Goal: Task Accomplishment & Management: Manage account settings

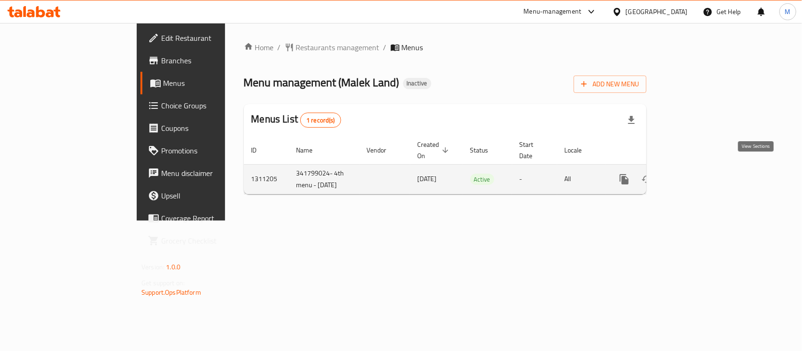
click at [697, 174] on icon "enhanced table" at bounding box center [691, 179] width 11 height 11
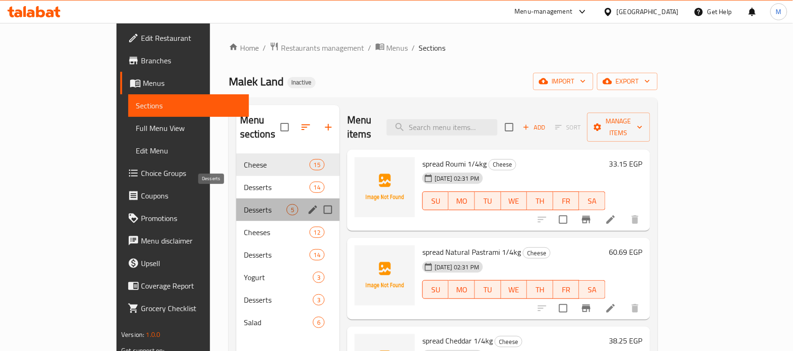
click at [244, 204] on span "Desserts" at bounding box center [265, 209] width 43 height 11
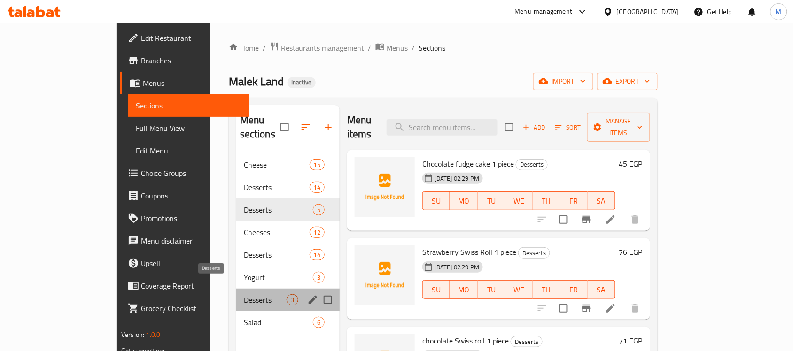
click at [244, 294] on span "Desserts" at bounding box center [265, 299] width 43 height 11
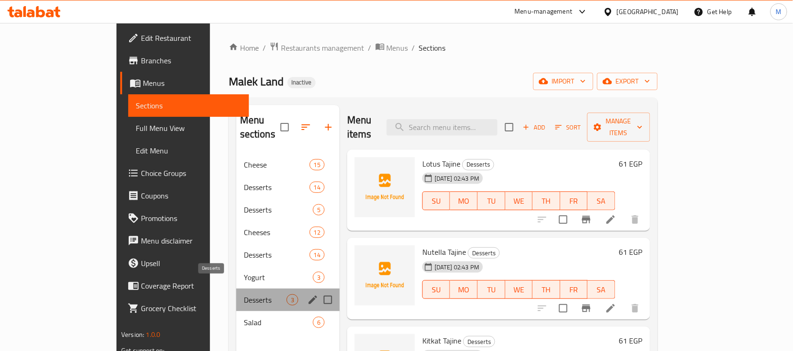
click at [244, 294] on span "Desserts" at bounding box center [265, 299] width 43 height 11
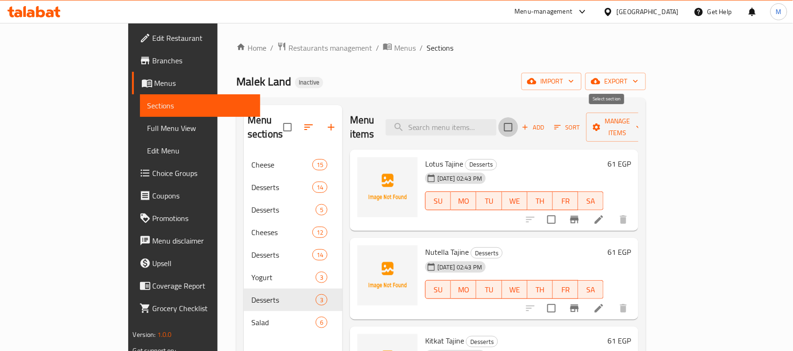
click at [518, 123] on input "checkbox" at bounding box center [508, 127] width 20 height 20
checkbox input "true"
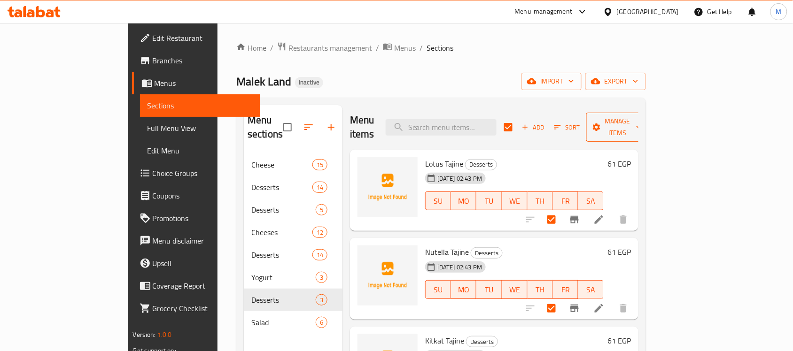
click at [642, 118] on span "Manage items" at bounding box center [618, 127] width 48 height 23
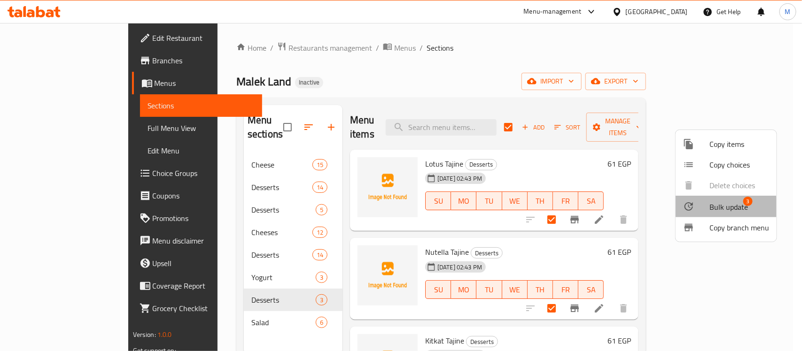
click at [715, 210] on span "Bulk update" at bounding box center [728, 206] width 39 height 11
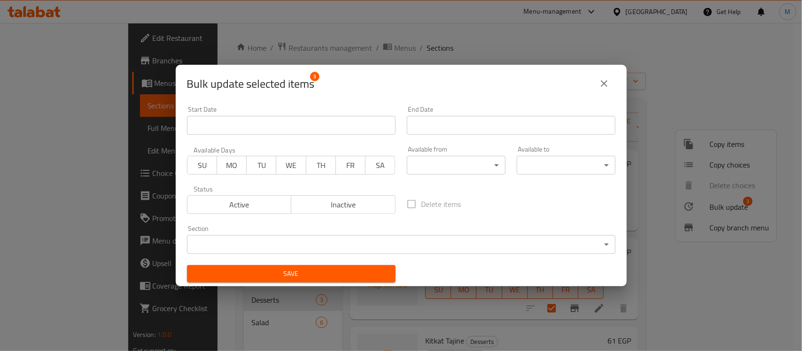
click at [407, 252] on body "​ Menu-management Egypt Get Help M Edit Restaurant Branches Menus Sections Full…" at bounding box center [401, 187] width 802 height 328
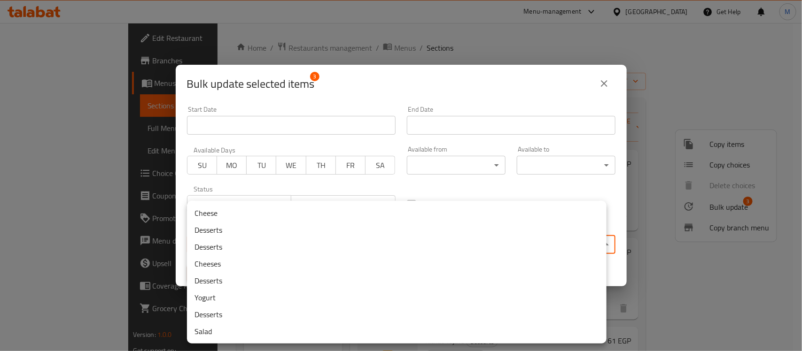
click at [496, 80] on div at bounding box center [401, 175] width 802 height 351
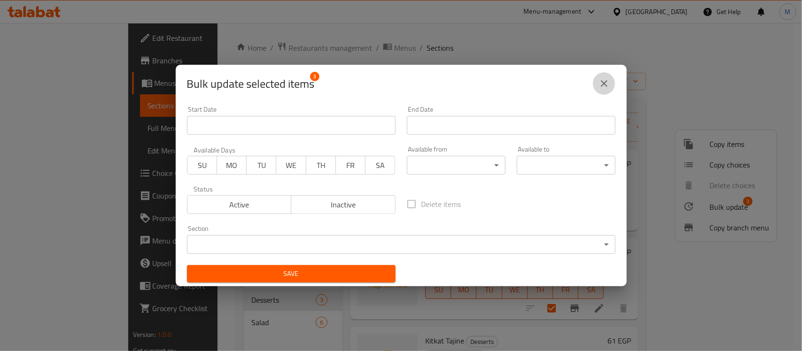
click at [605, 79] on icon "close" at bounding box center [603, 83] width 11 height 11
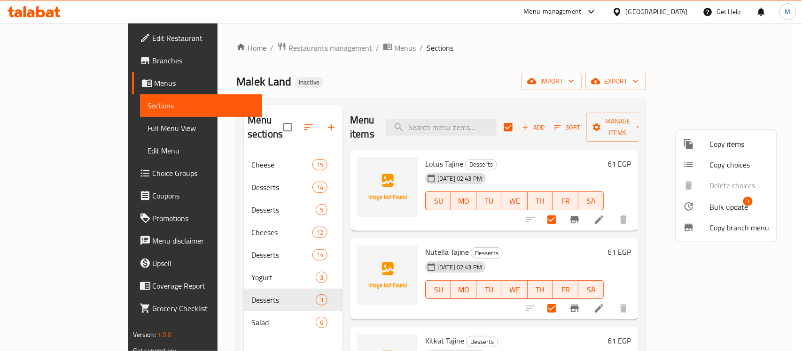
click at [201, 284] on div at bounding box center [401, 175] width 802 height 351
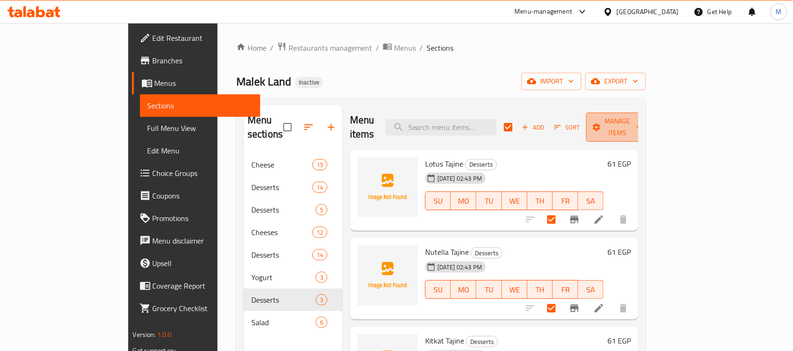
click at [649, 127] on button "Manage items" at bounding box center [617, 127] width 63 height 29
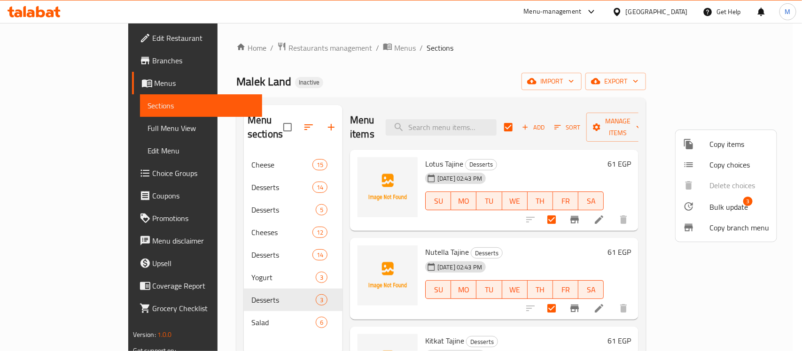
drag, startPoint x: 734, startPoint y: 207, endPoint x: 470, endPoint y: 31, distance: 316.7
click at [470, 31] on div at bounding box center [401, 175] width 802 height 351
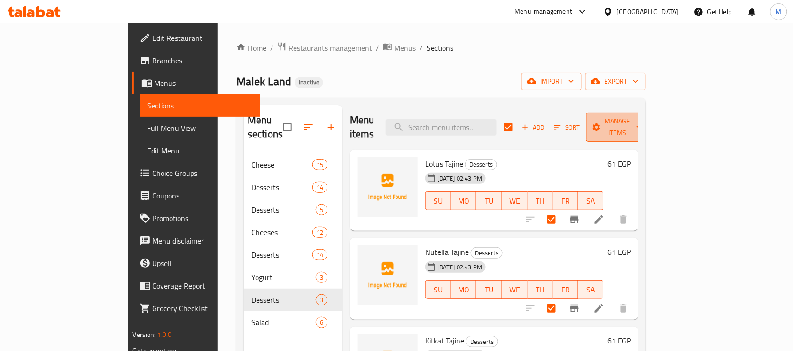
click at [642, 118] on span "Manage items" at bounding box center [618, 127] width 48 height 23
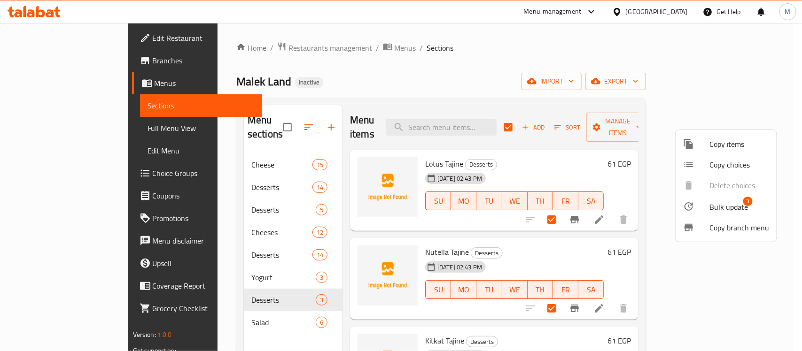
click at [719, 209] on span "Bulk update" at bounding box center [728, 206] width 39 height 11
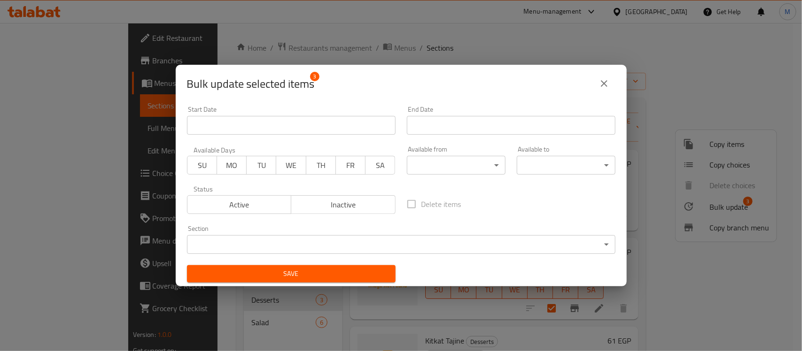
click at [459, 240] on body "​ Menu-management Egypt Get Help M Edit Restaurant Branches Menus Sections Full…" at bounding box center [401, 187] width 802 height 328
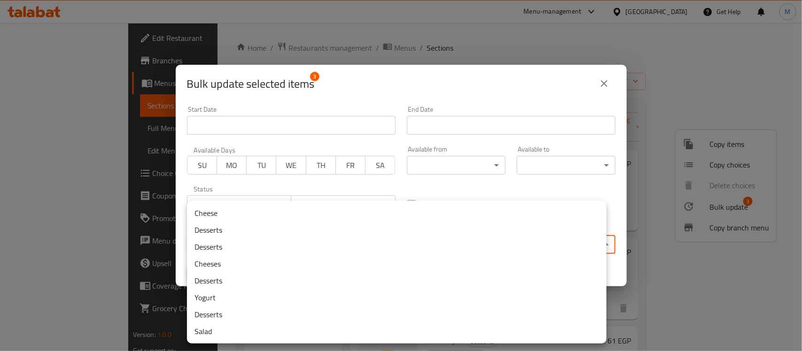
click at [448, 231] on li "Desserts" at bounding box center [396, 230] width 419 height 17
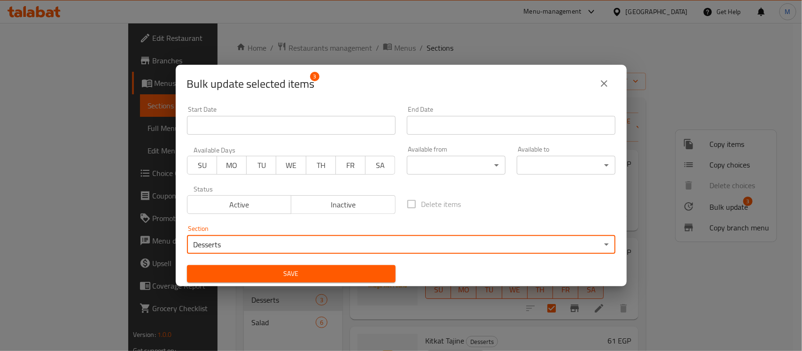
click at [322, 264] on div "Save" at bounding box center [291, 274] width 220 height 29
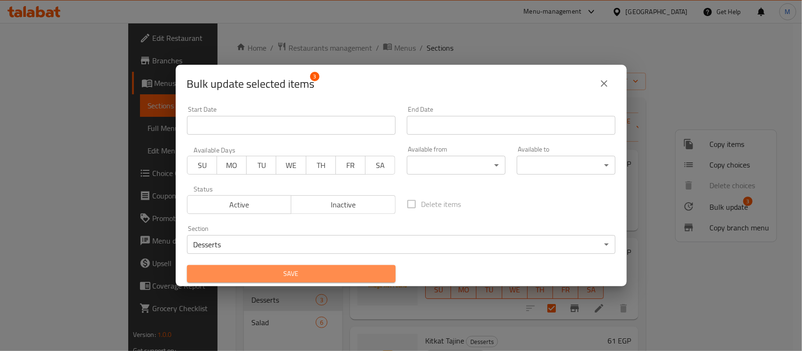
click at [316, 273] on span "Save" at bounding box center [291, 274] width 194 height 12
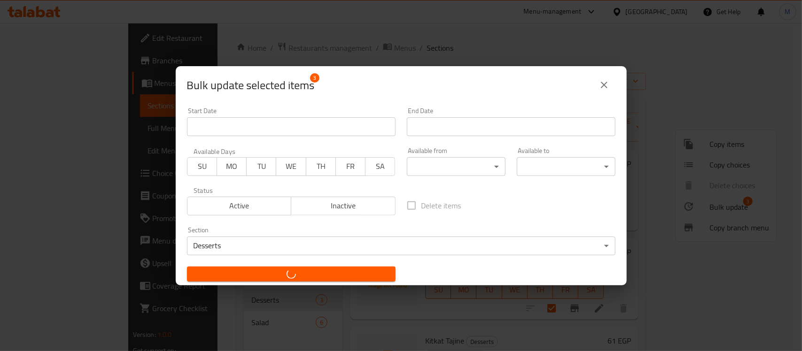
checkbox input "false"
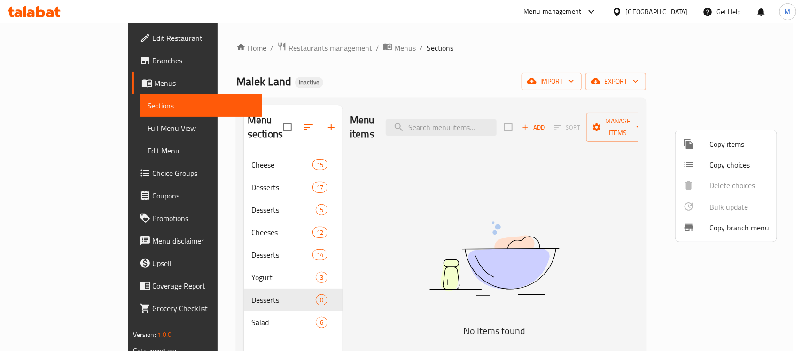
click at [216, 170] on div at bounding box center [401, 175] width 802 height 351
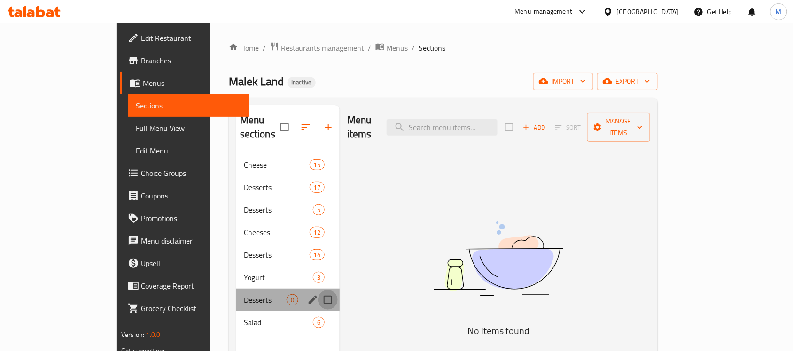
click at [318, 290] on input "Menu sections" at bounding box center [328, 300] width 20 height 20
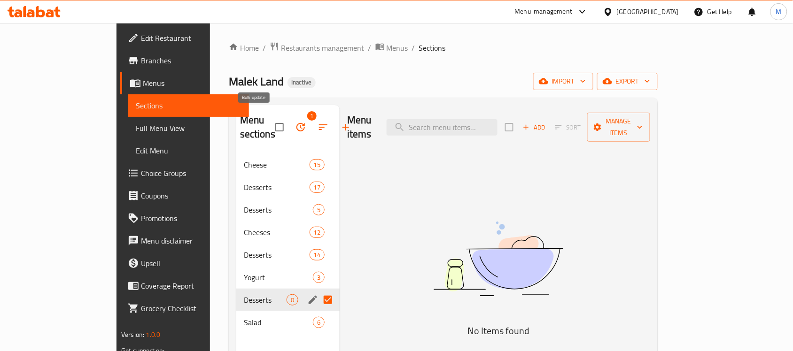
click at [295, 123] on icon "button" at bounding box center [300, 127] width 11 height 11
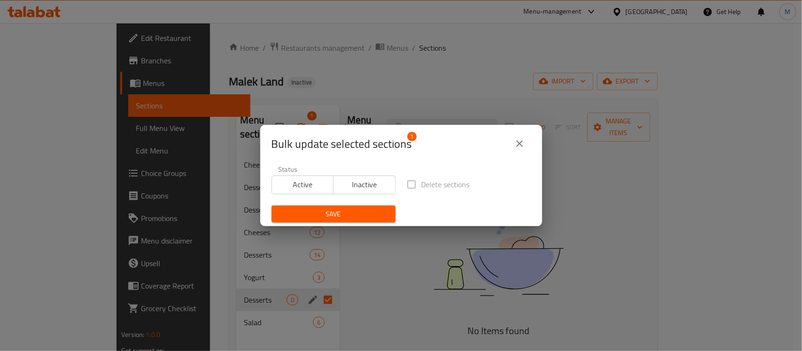
click at [518, 148] on icon "close" at bounding box center [519, 143] width 11 height 11
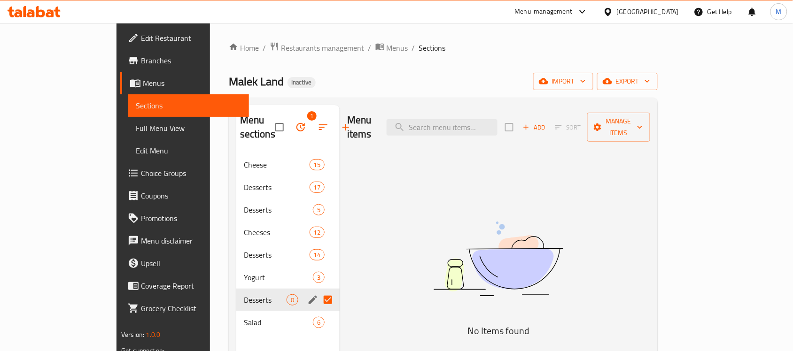
click at [381, 253] on div "Menu items Add Sort Manage items No Items found" at bounding box center [495, 280] width 310 height 351
click at [318, 290] on input "Menu sections" at bounding box center [328, 300] width 20 height 20
checkbox input "false"
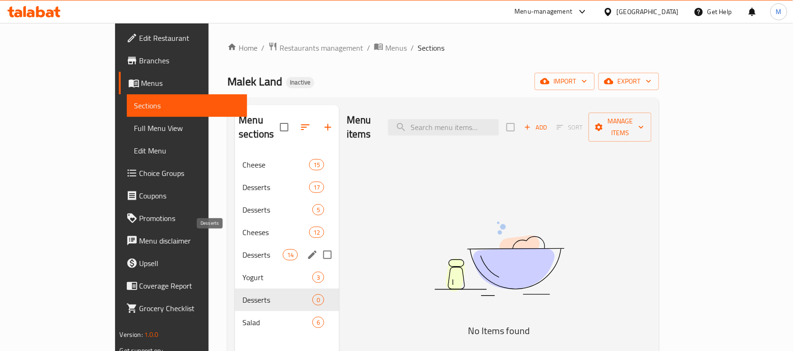
click at [242, 249] on span "Desserts" at bounding box center [262, 254] width 40 height 11
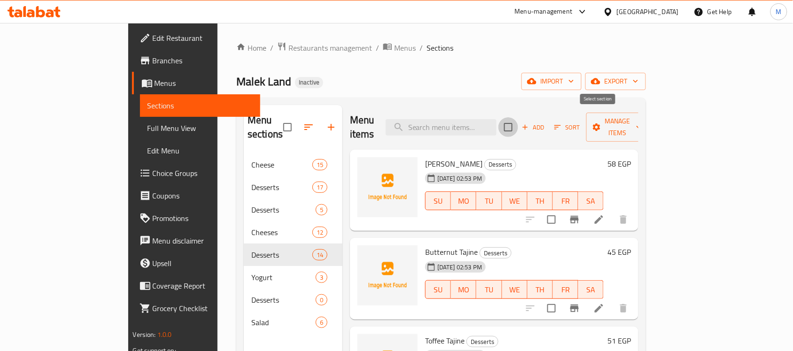
click at [518, 125] on input "checkbox" at bounding box center [508, 127] width 20 height 20
checkbox input "true"
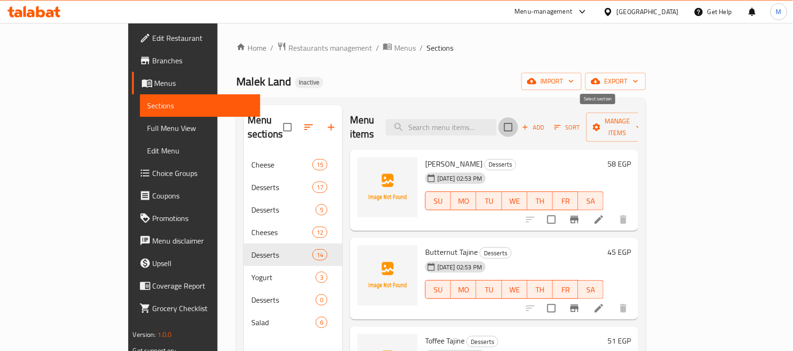
checkbox input "true"
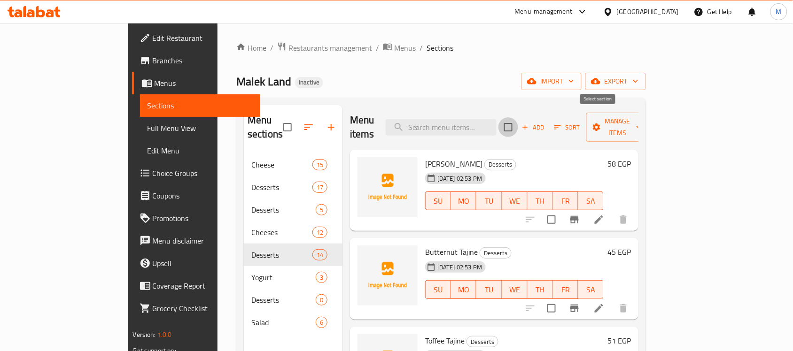
checkbox input "true"
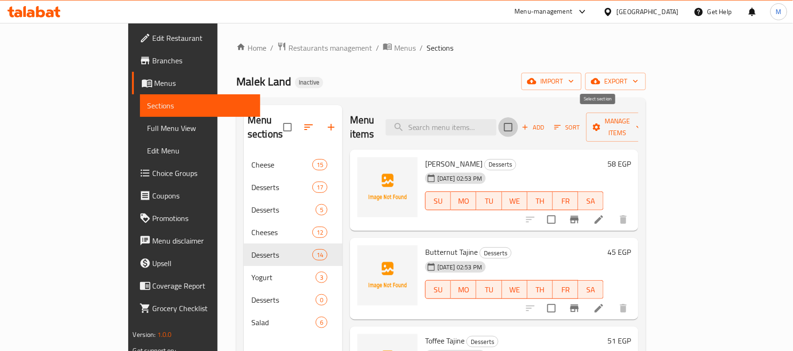
checkbox input "true"
click at [642, 116] on span "Manage items" at bounding box center [618, 127] width 48 height 23
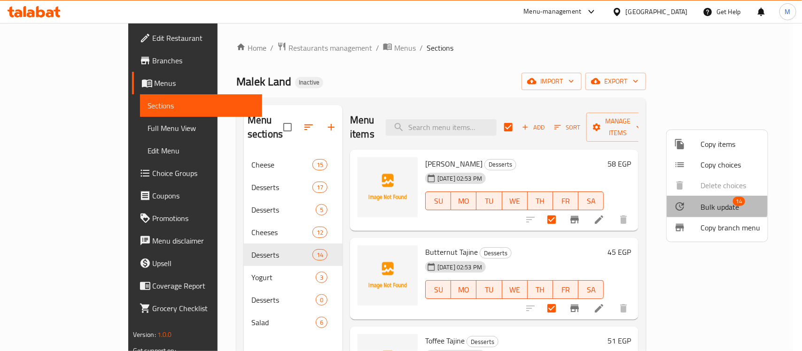
click at [696, 205] on div at bounding box center [687, 206] width 26 height 11
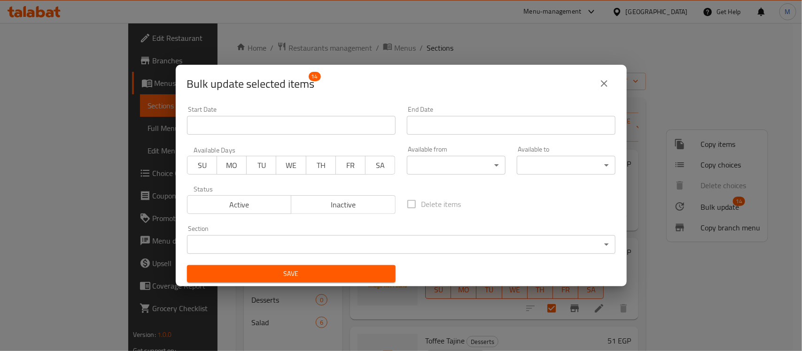
click at [376, 243] on body "​ Menu-management Egypt Get Help M Edit Restaurant Branches Menus Sections Full…" at bounding box center [401, 187] width 802 height 328
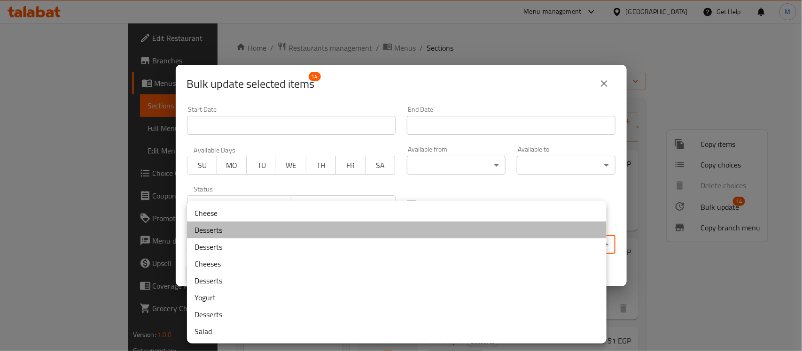
click at [374, 228] on li "Desserts" at bounding box center [396, 230] width 419 height 17
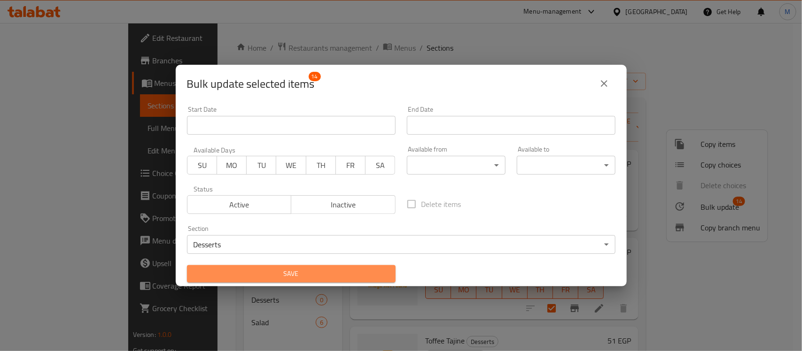
click at [299, 273] on span "Save" at bounding box center [291, 274] width 194 height 12
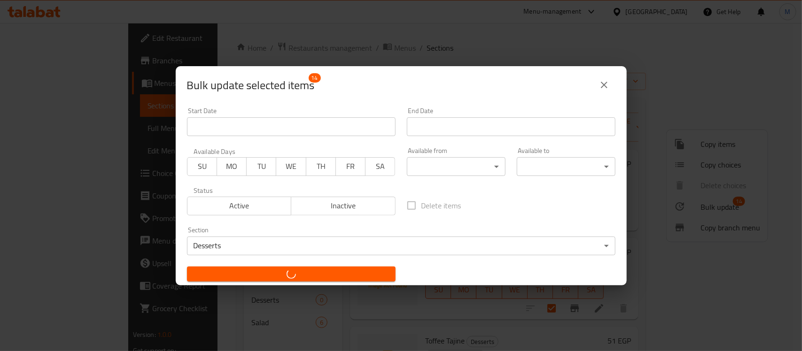
checkbox input "false"
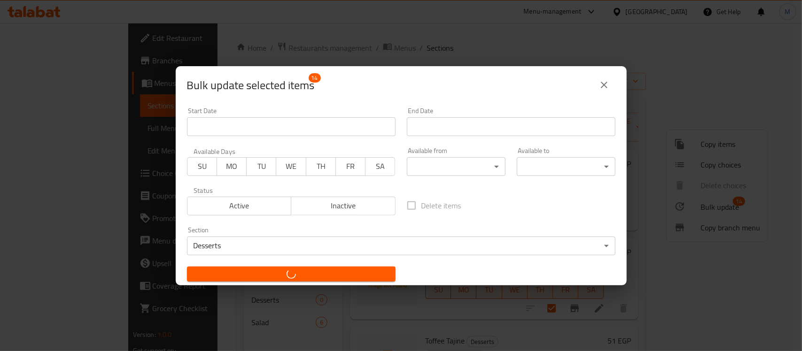
checkbox input "false"
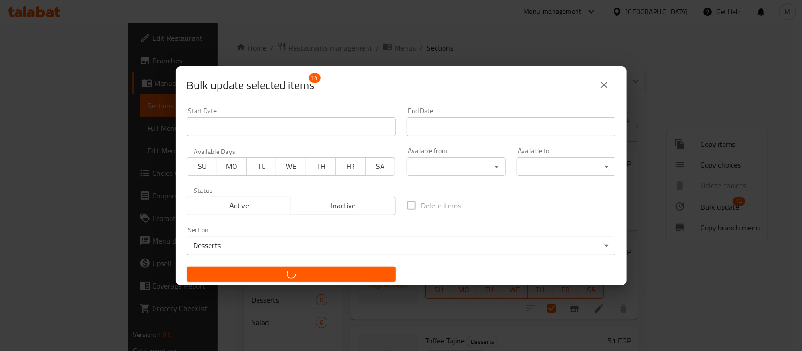
checkbox input "false"
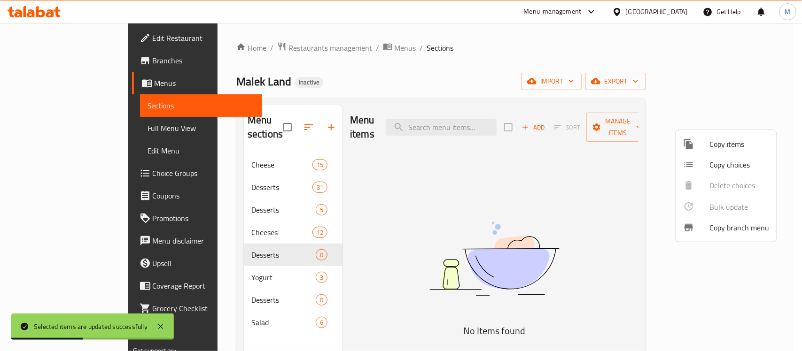
click at [222, 196] on div at bounding box center [401, 175] width 802 height 351
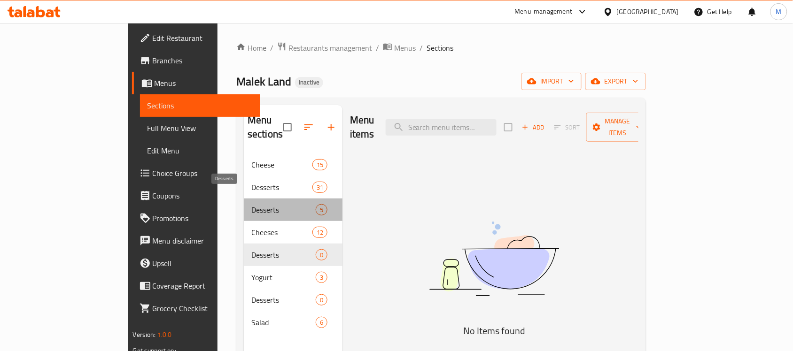
click at [251, 204] on span "Desserts" at bounding box center [283, 209] width 64 height 11
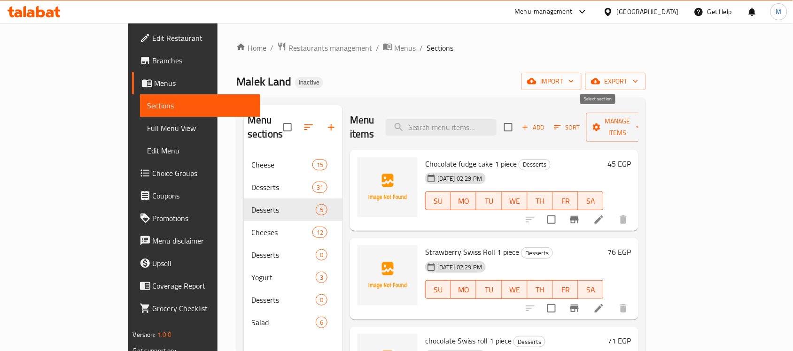
click at [518, 120] on input "checkbox" at bounding box center [508, 127] width 20 height 20
checkbox input "true"
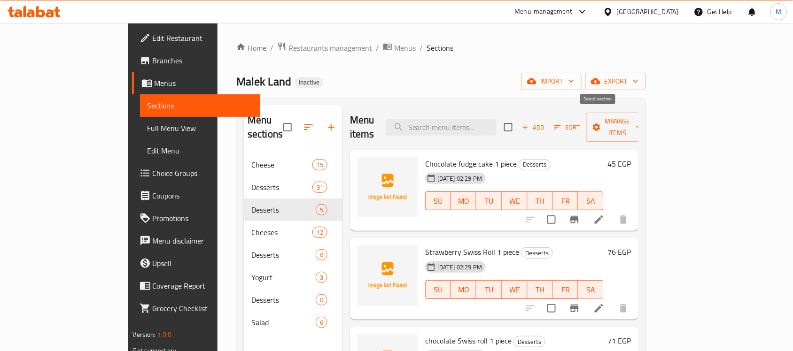
checkbox input "true"
click at [643, 124] on icon "button" at bounding box center [638, 127] width 9 height 9
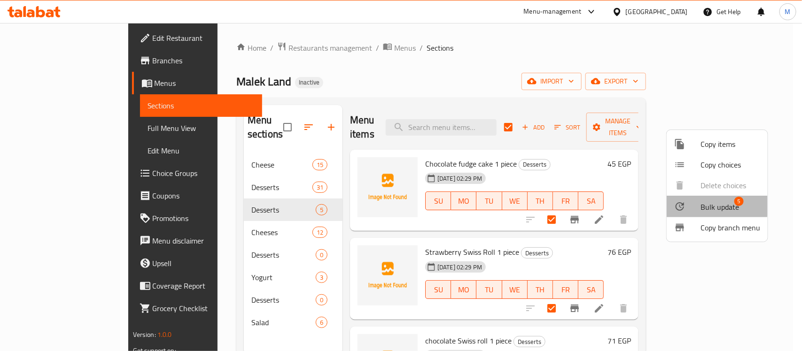
click at [701, 202] on span "Bulk update" at bounding box center [719, 206] width 39 height 11
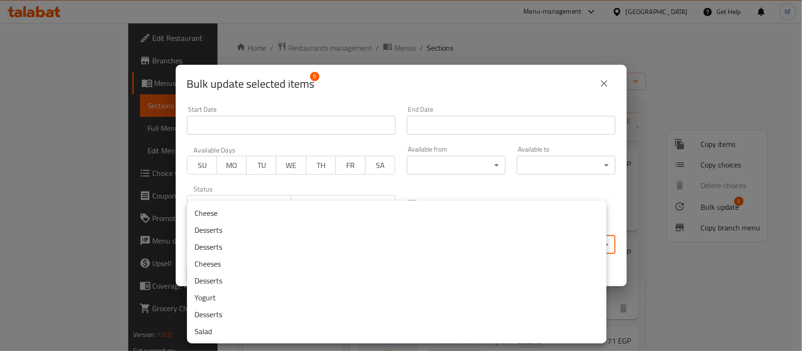
click at [372, 249] on body "​ Menu-management Egypt Get Help M Edit Restaurant Branches Menus Sections Full…" at bounding box center [401, 187] width 802 height 328
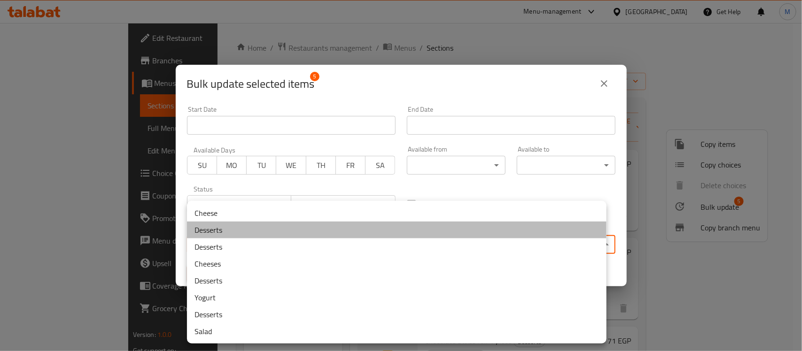
click at [360, 233] on li "Desserts" at bounding box center [396, 230] width 419 height 17
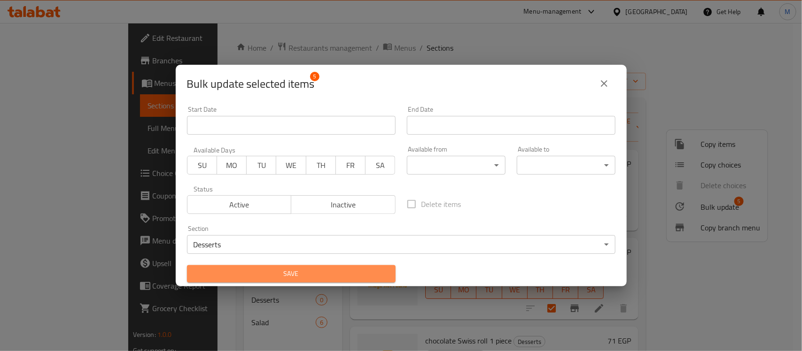
click at [301, 272] on span "Save" at bounding box center [291, 274] width 194 height 12
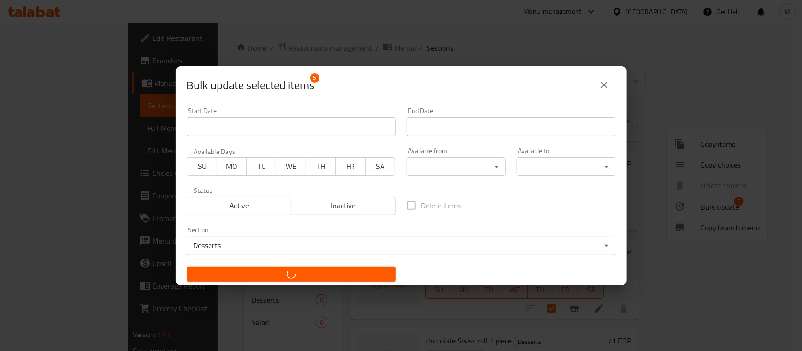
checkbox input "false"
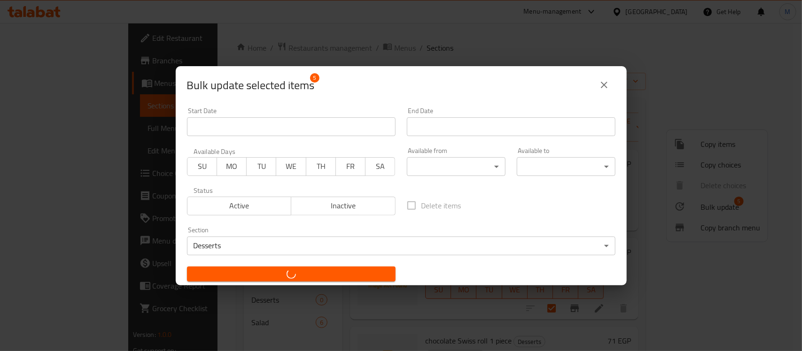
checkbox input "false"
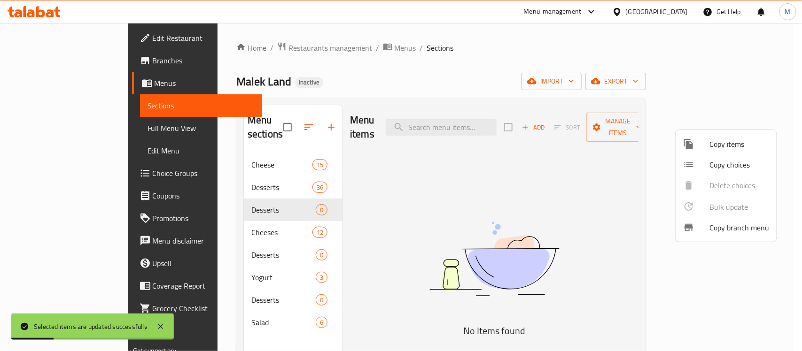
click at [403, 54] on div at bounding box center [401, 175] width 802 height 351
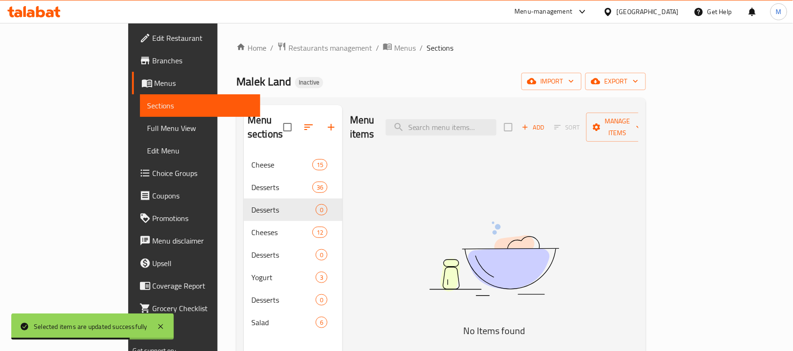
click at [362, 296] on div "Menu items Add Sort Manage items No Items found" at bounding box center [490, 280] width 296 height 351
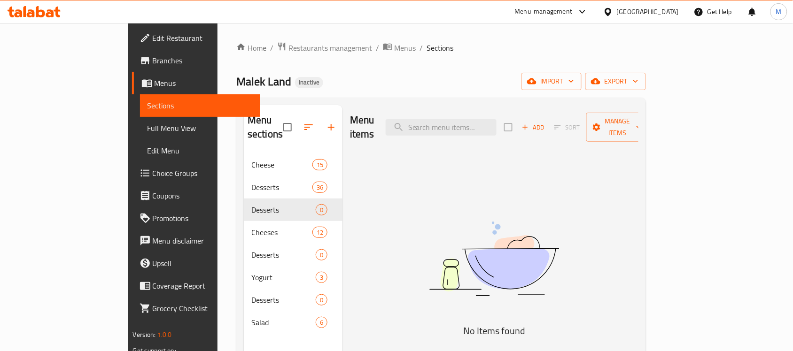
click at [398, 195] on div "Menu items Add Sort Manage items No Items found" at bounding box center [490, 280] width 296 height 351
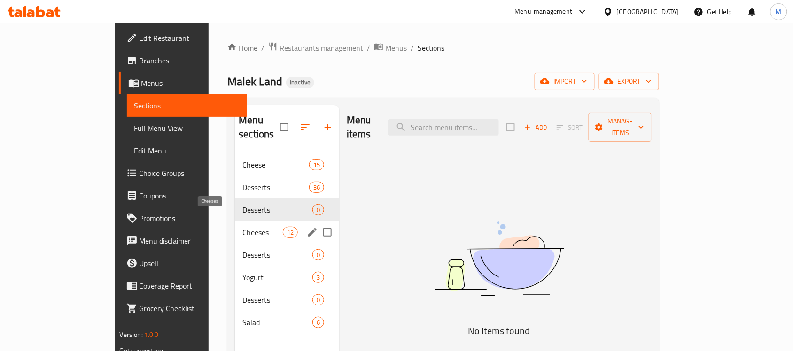
click at [247, 227] on span "Cheeses" at bounding box center [262, 232] width 40 height 11
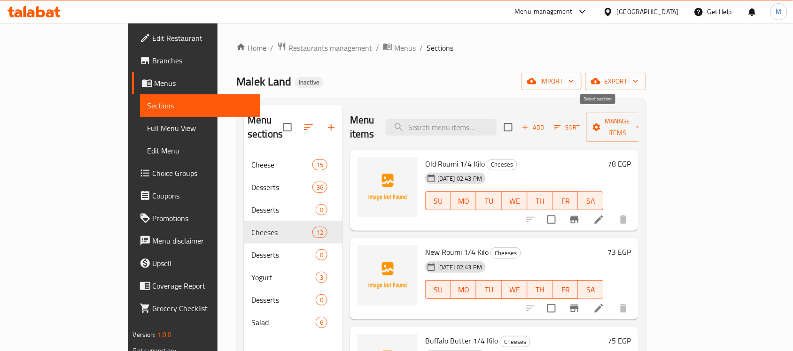
click at [518, 117] on input "checkbox" at bounding box center [508, 127] width 20 height 20
checkbox input "true"
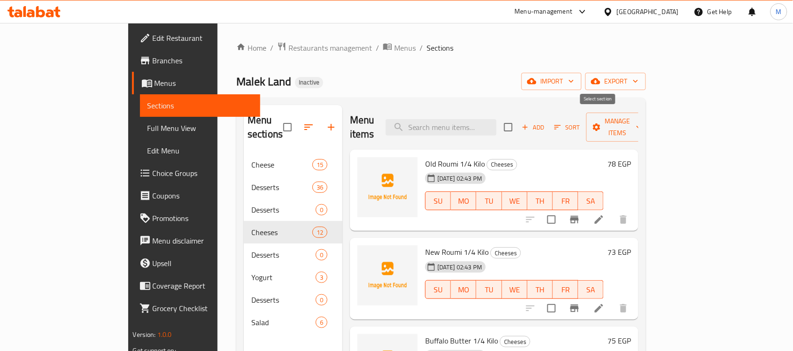
checkbox input "true"
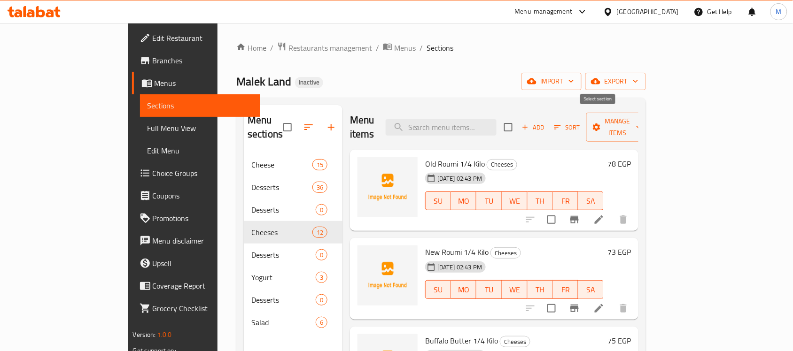
checkbox input "true"
click at [642, 124] on span "Manage items" at bounding box center [618, 127] width 48 height 23
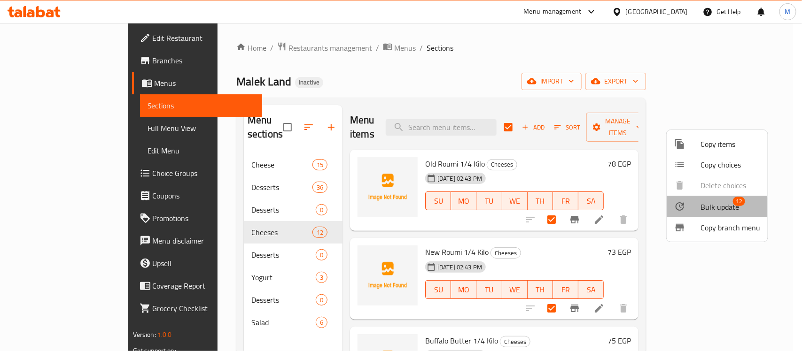
click at [714, 210] on span "Bulk update" at bounding box center [719, 206] width 39 height 11
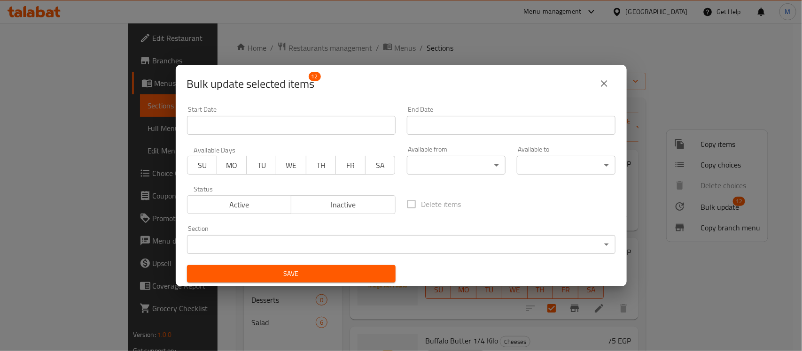
click at [316, 248] on body "​ Menu-management Egypt Get Help M Edit Restaurant Branches Menus Sections Full…" at bounding box center [401, 187] width 802 height 328
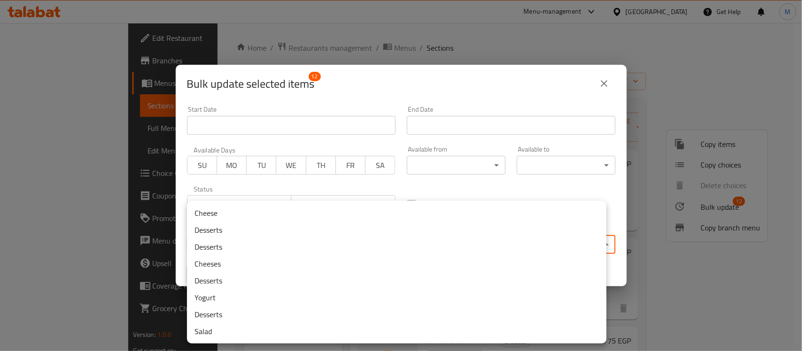
click at [311, 207] on li "Cheese" at bounding box center [396, 213] width 419 height 17
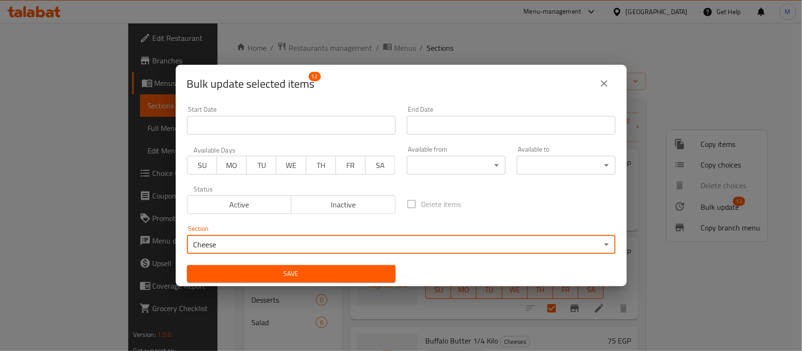
drag, startPoint x: 293, startPoint y: 271, endPoint x: 271, endPoint y: 346, distance: 77.9
click at [293, 271] on span "Save" at bounding box center [291, 274] width 194 height 12
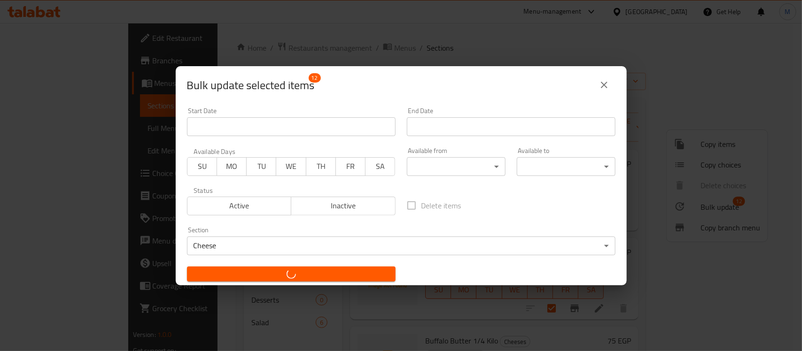
checkbox input "false"
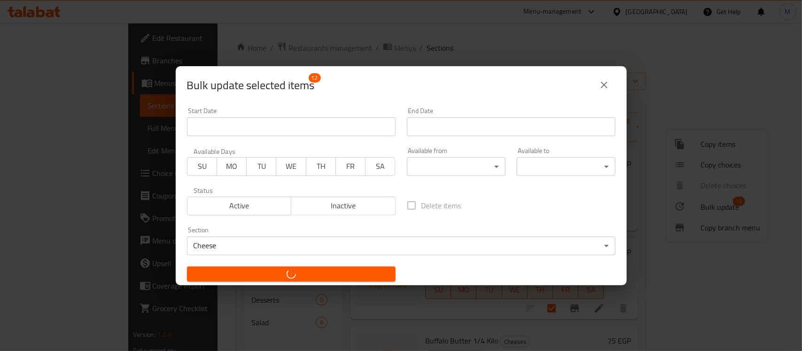
checkbox input "false"
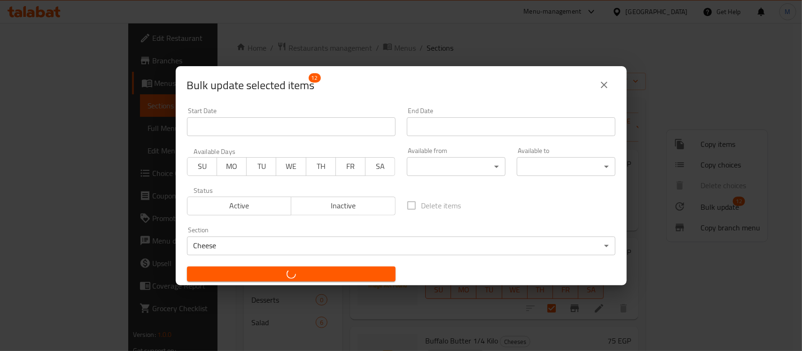
checkbox input "false"
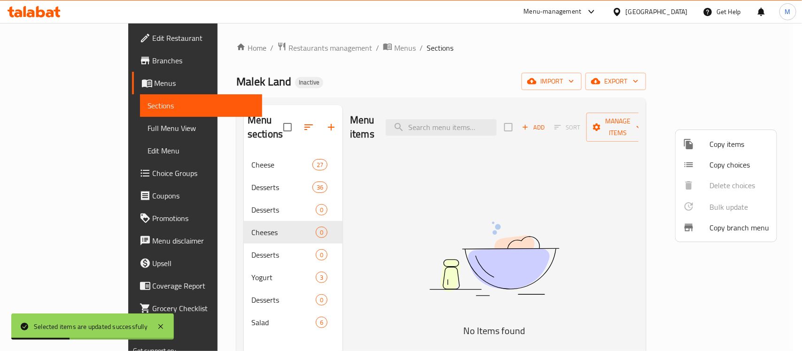
click at [202, 174] on div at bounding box center [401, 175] width 802 height 351
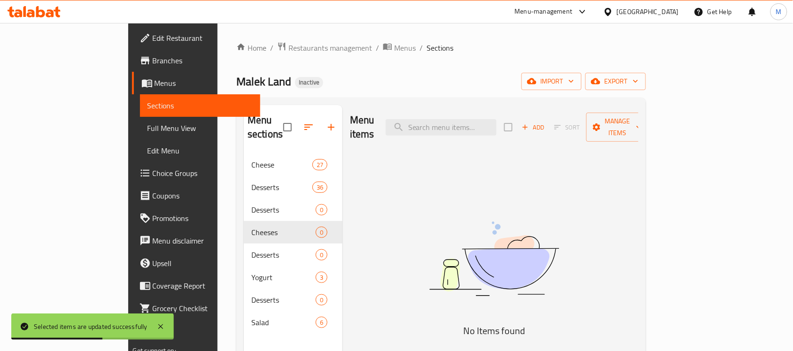
click at [362, 287] on div "Menu items Add Sort Manage items No Items found" at bounding box center [490, 280] width 296 height 351
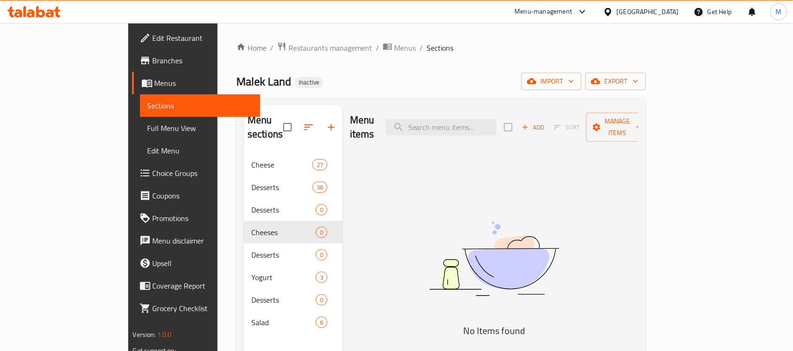
scroll to position [59, 0]
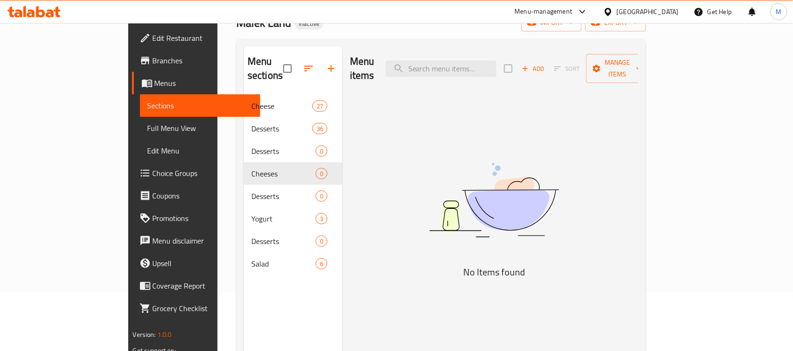
click at [445, 248] on img at bounding box center [494, 200] width 235 height 124
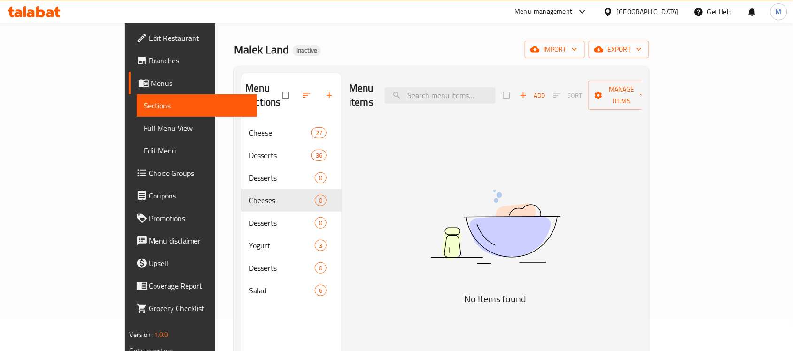
scroll to position [59, 0]
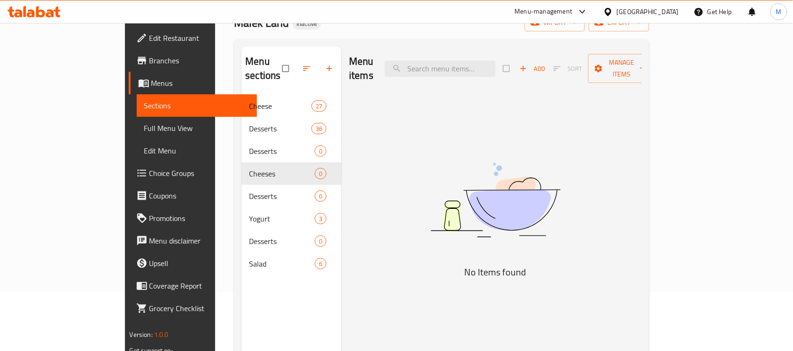
click at [384, 247] on div "Menu items Add Sort Manage items No Items found" at bounding box center [491, 221] width 300 height 351
drag, startPoint x: 658, startPoint y: 2, endPoint x: 590, endPoint y: 231, distance: 238.5
click at [592, 231] on img at bounding box center [495, 200] width 235 height 124
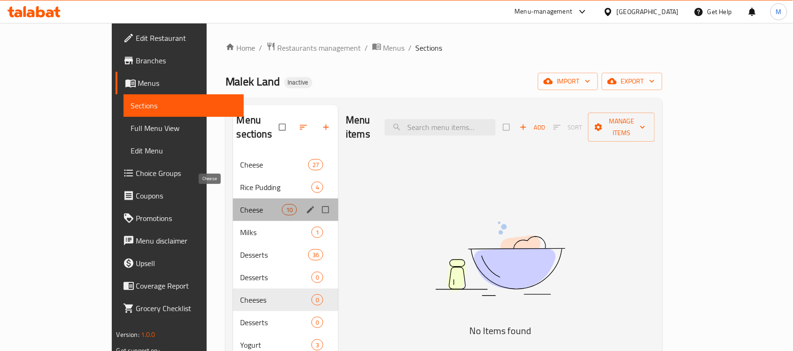
click at [240, 204] on span "Cheese" at bounding box center [260, 209] width 41 height 11
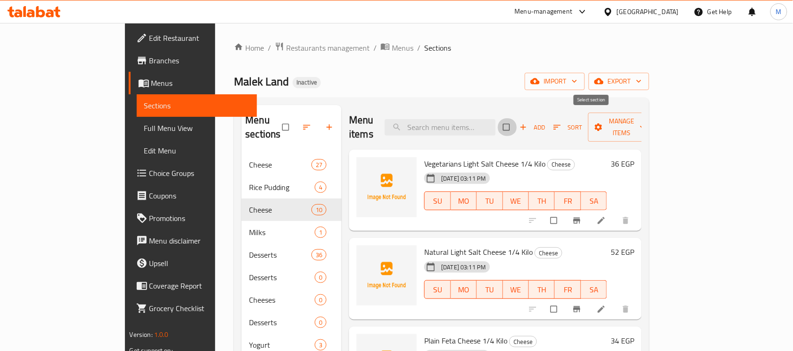
click at [517, 121] on input "checkbox" at bounding box center [507, 127] width 20 height 18
checkbox input "true"
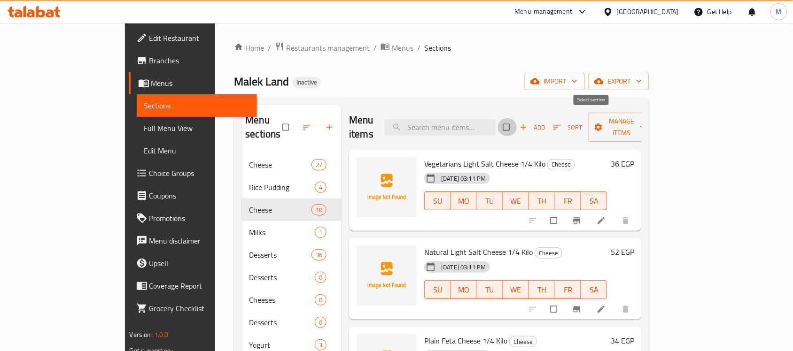
checkbox input "true"
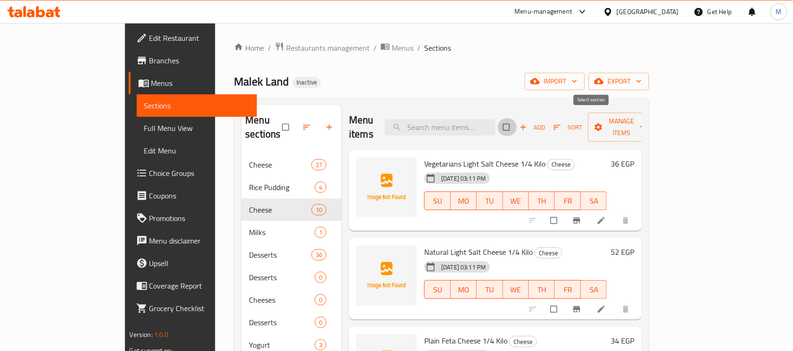
checkbox input "true"
click at [647, 124] on span "Manage items" at bounding box center [622, 127] width 52 height 23
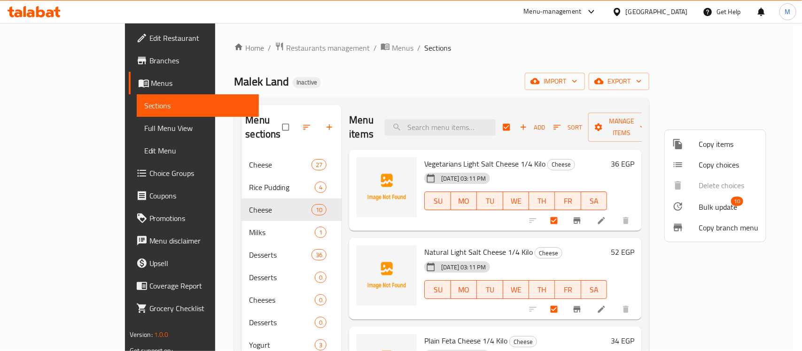
click at [712, 206] on span "Bulk update" at bounding box center [717, 206] width 39 height 11
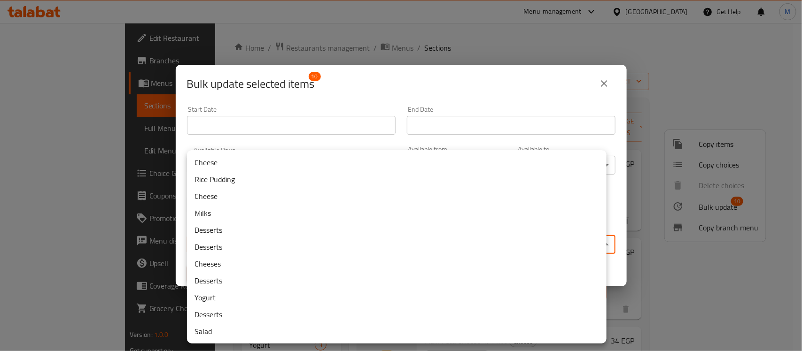
click at [282, 238] on body "​ Menu-management Egypt Get Help M Edit Restaurant Branches Menus Sections Full…" at bounding box center [401, 187] width 802 height 328
click at [294, 159] on li "Cheese" at bounding box center [396, 162] width 419 height 17
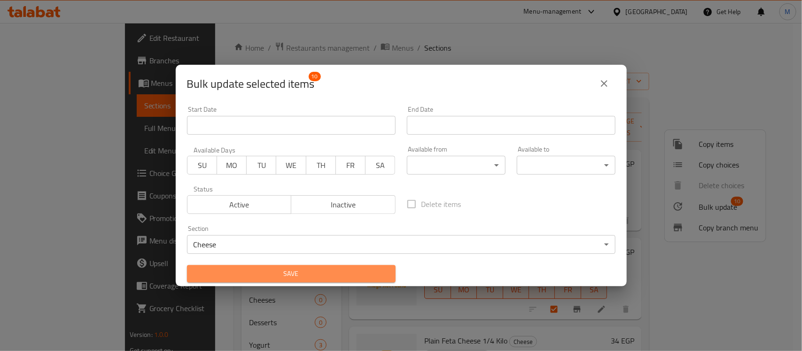
click at [383, 275] on span "Save" at bounding box center [291, 274] width 194 height 12
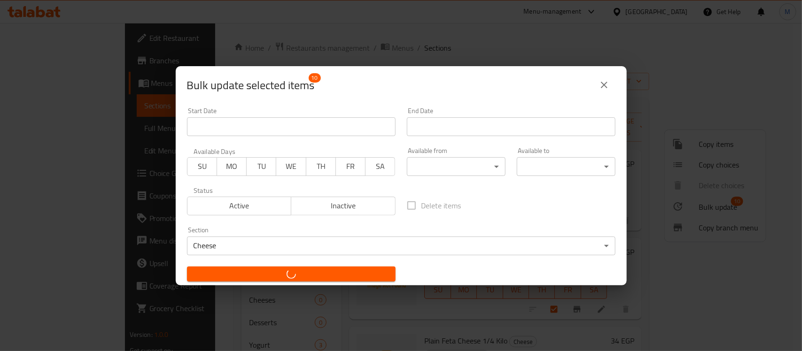
checkbox input "false"
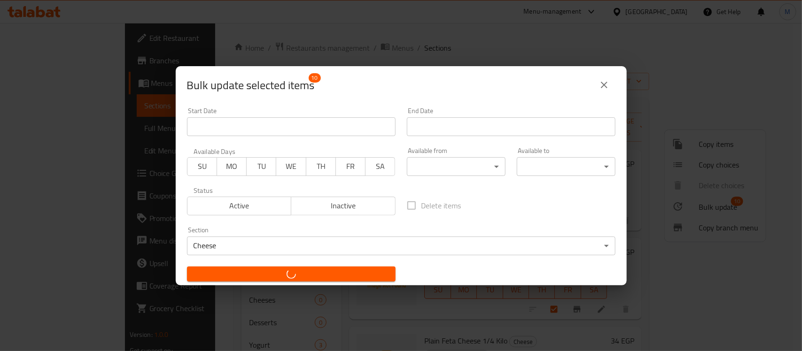
checkbox input "false"
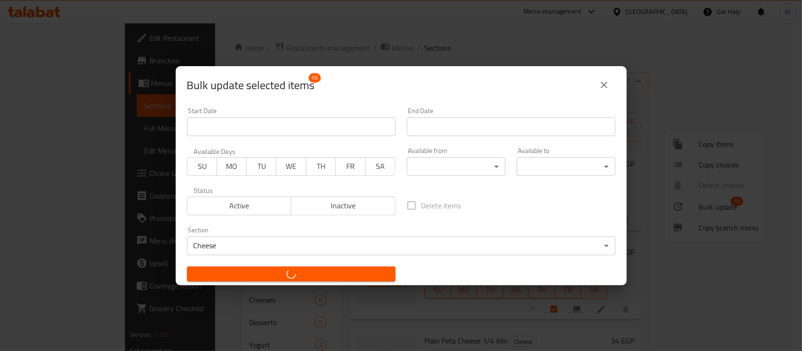
checkbox input "false"
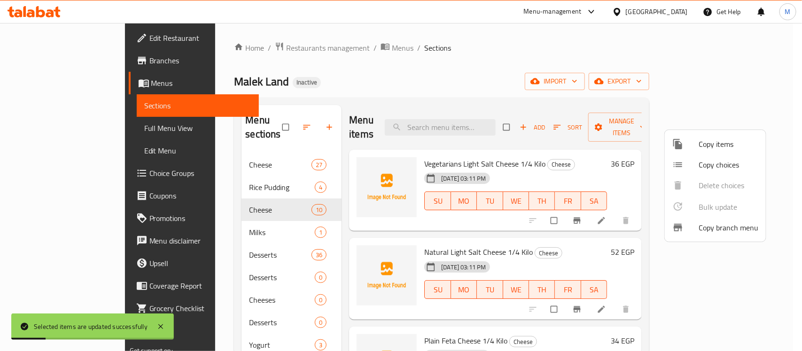
click at [473, 52] on div at bounding box center [401, 175] width 802 height 351
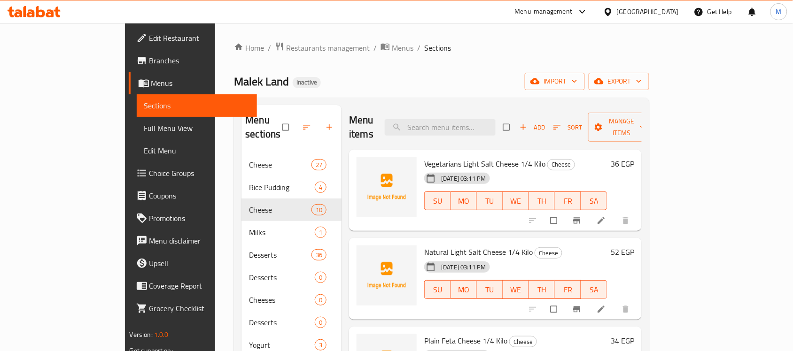
click at [506, 64] on div "Home / Restaurants management / Menus / Sections Malek Land Inactive import exp…" at bounding box center [441, 253] width 415 height 422
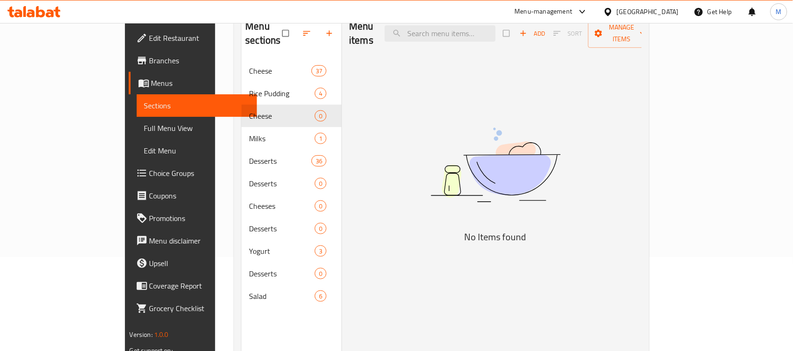
scroll to position [73, 0]
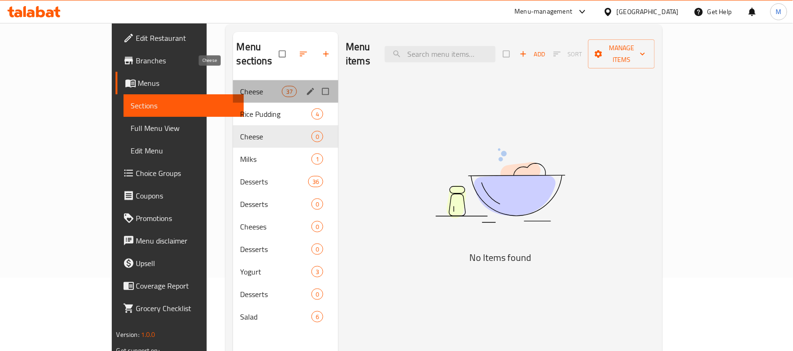
click at [240, 86] on span "Cheese" at bounding box center [260, 91] width 41 height 11
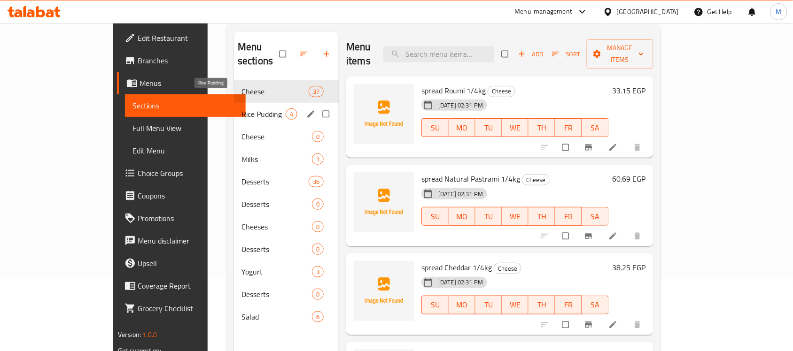
click at [241, 108] on span "Rice Pudding" at bounding box center [263, 113] width 44 height 11
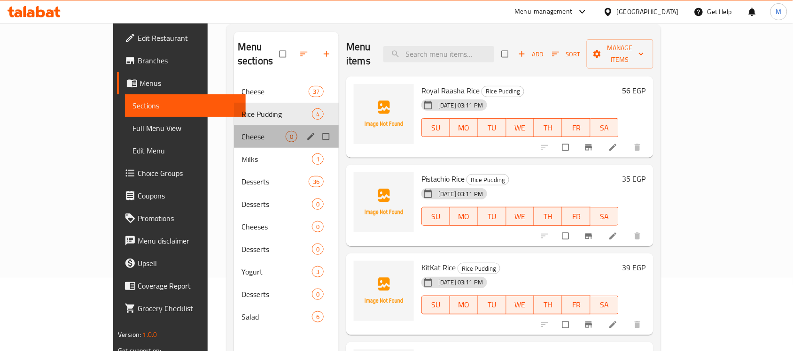
click at [234, 130] on div "Cheese 0" at bounding box center [286, 136] width 105 height 23
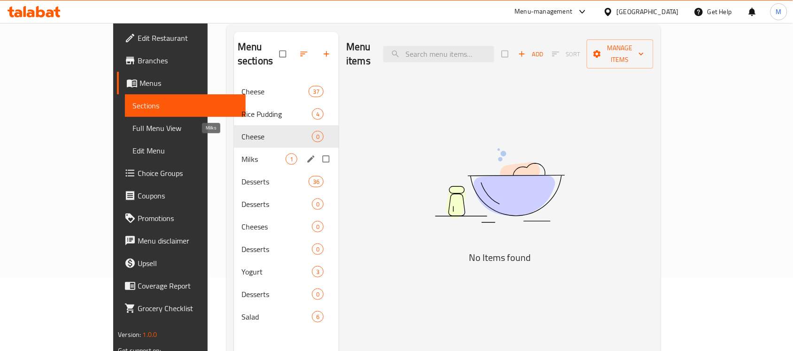
click at [241, 154] on span "Milks" at bounding box center [263, 159] width 44 height 11
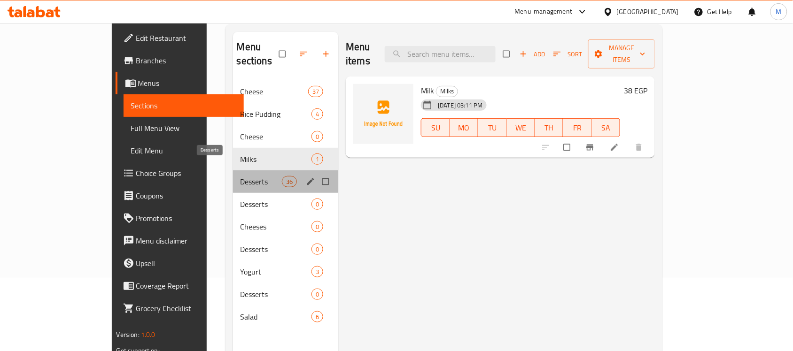
click at [240, 176] on span "Desserts" at bounding box center [260, 181] width 41 height 11
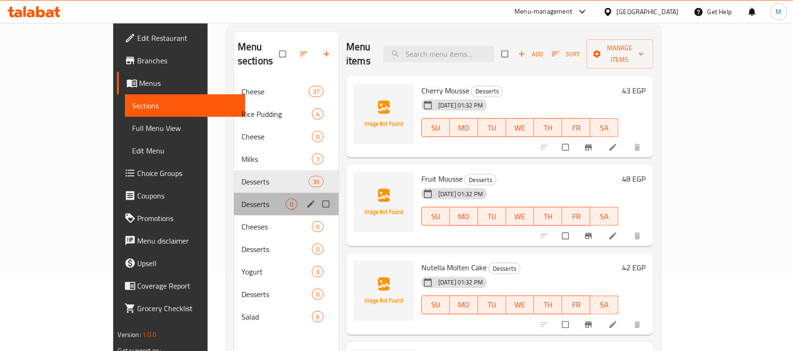
click at [241, 199] on span "Desserts" at bounding box center [263, 204] width 44 height 11
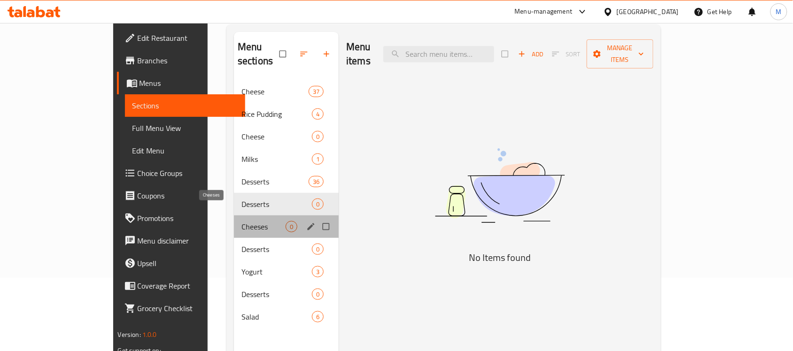
click at [241, 221] on span "Cheeses" at bounding box center [263, 226] width 44 height 11
